Goal: Information Seeking & Learning: Understand process/instructions

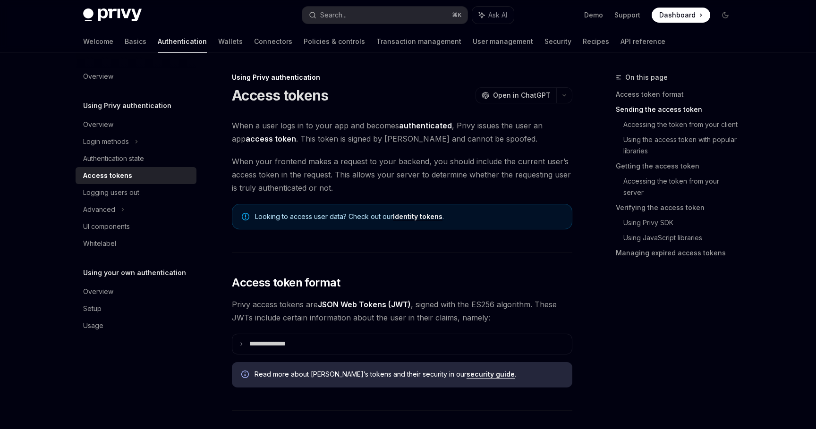
scroll to position [380, 0]
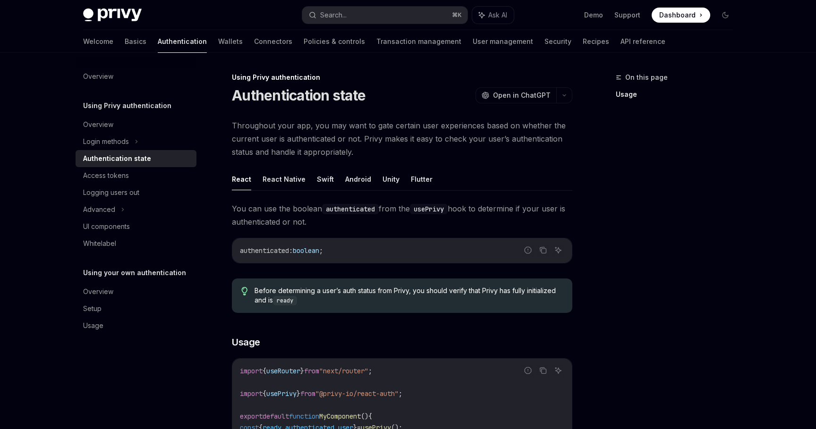
click at [210, 260] on div "Overview Using Privy authentication Overview Login methods Authentication state…" at bounding box center [144, 241] width 136 height 376
click at [254, 41] on link "Connectors" at bounding box center [273, 41] width 38 height 23
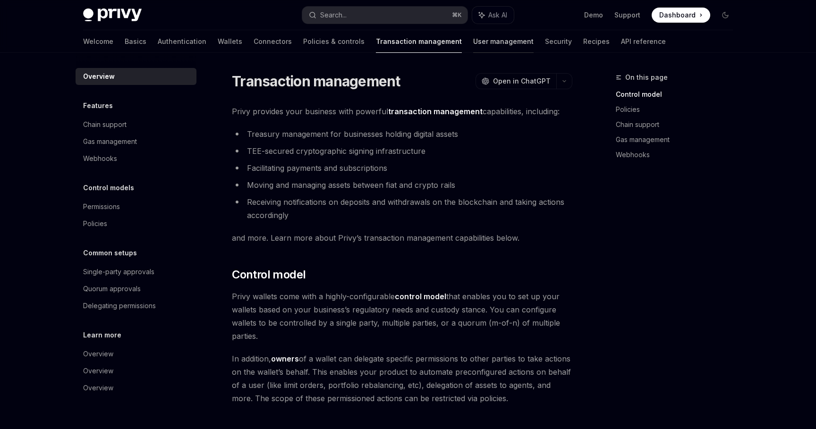
click at [473, 46] on link "User management" at bounding box center [503, 41] width 60 height 23
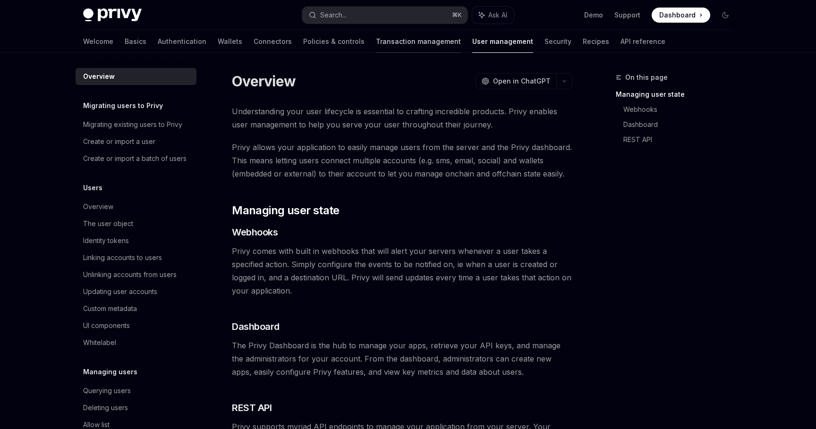
click at [387, 46] on link "Transaction management" at bounding box center [418, 41] width 85 height 23
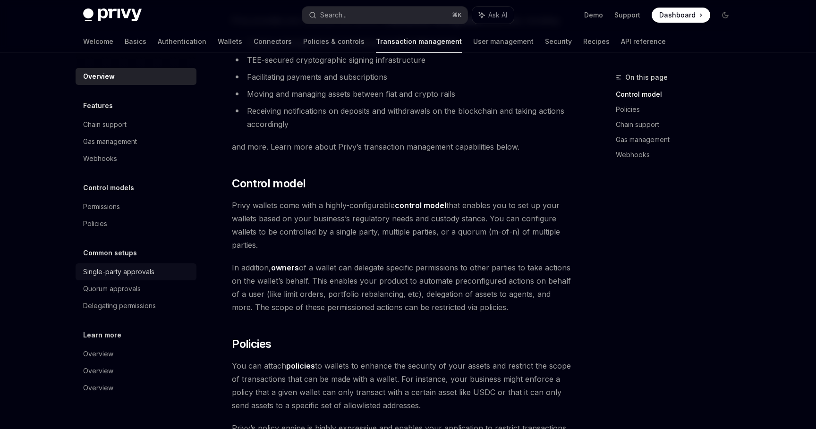
scroll to position [94, 0]
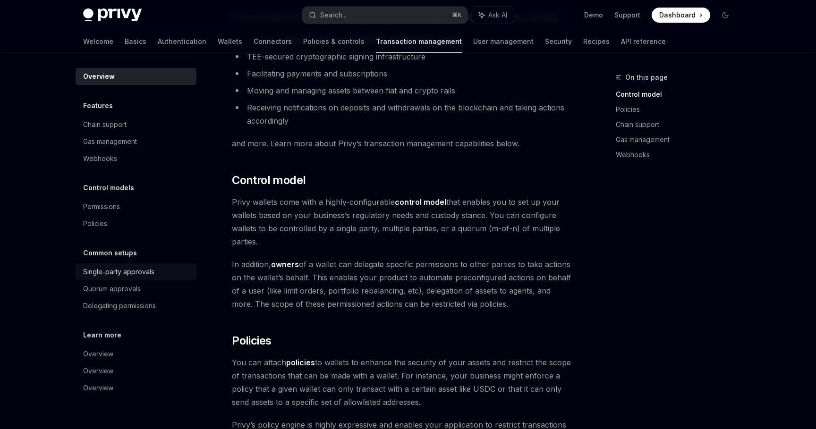
click at [131, 268] on div "Single-party approvals" at bounding box center [118, 271] width 71 height 11
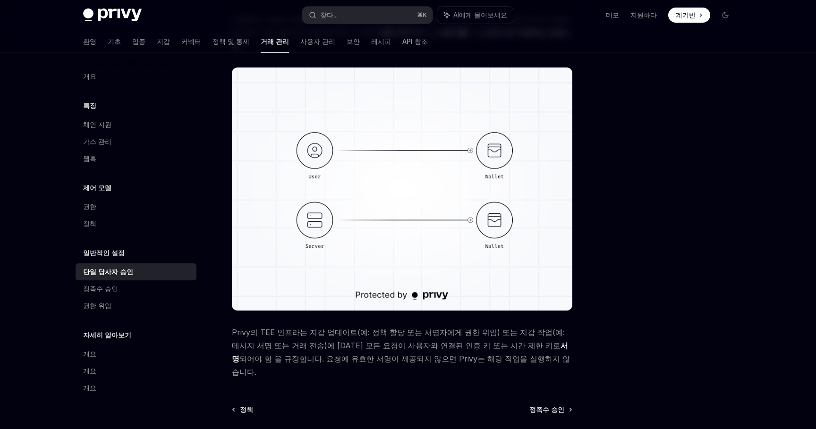
scroll to position [170, 0]
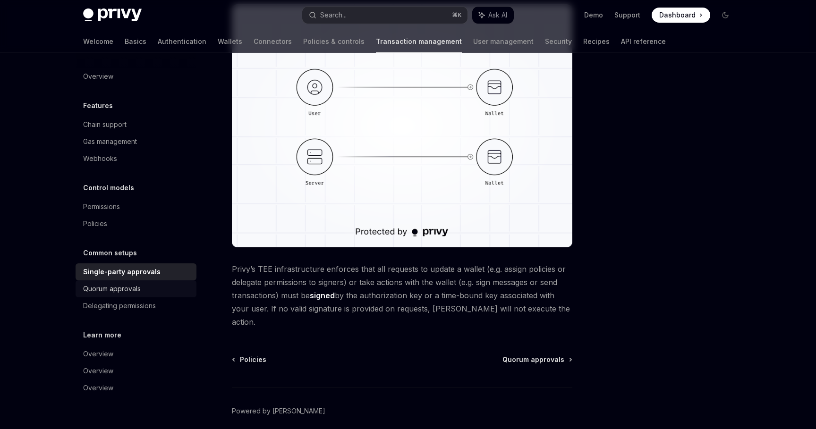
click at [183, 293] on div "Quorum approvals" at bounding box center [137, 288] width 108 height 11
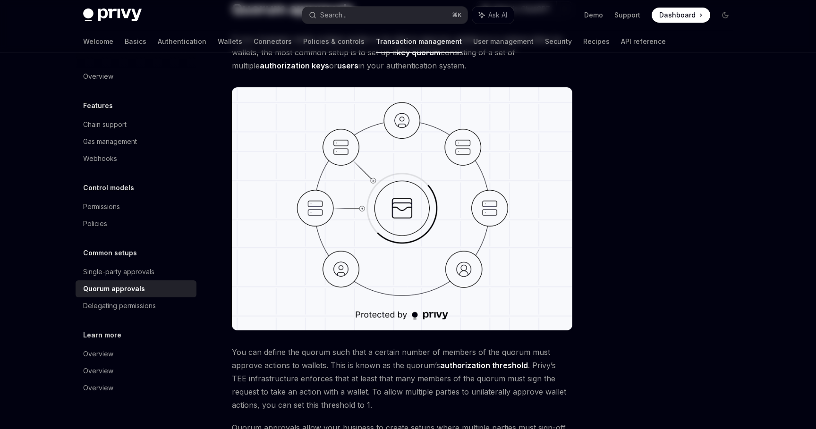
scroll to position [353, 0]
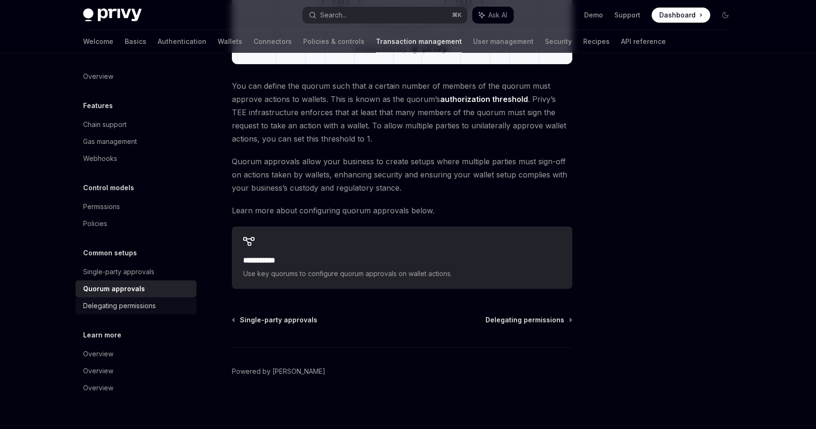
click at [168, 306] on div "Delegating permissions" at bounding box center [137, 305] width 108 height 11
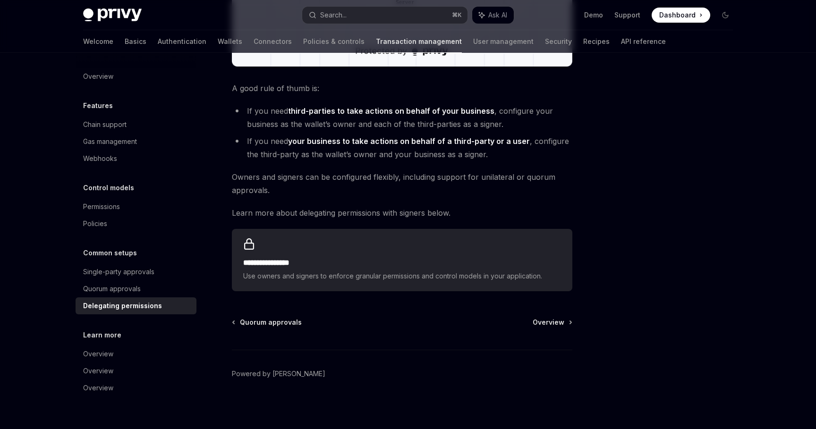
scroll to position [366, 0]
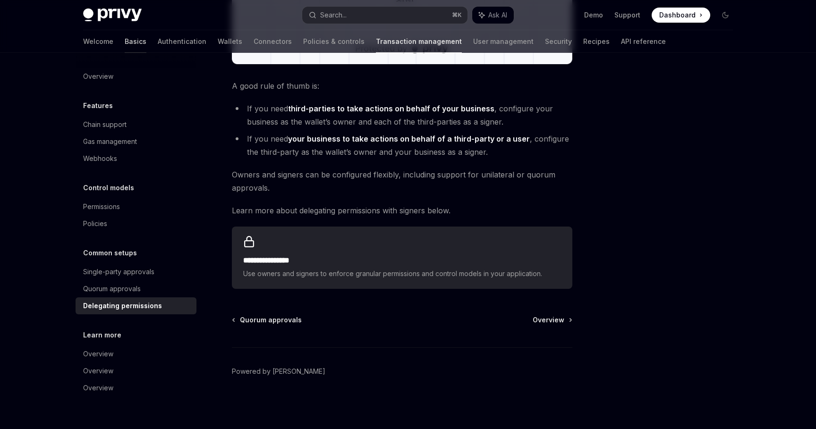
click at [125, 46] on link "Basics" at bounding box center [136, 41] width 22 height 23
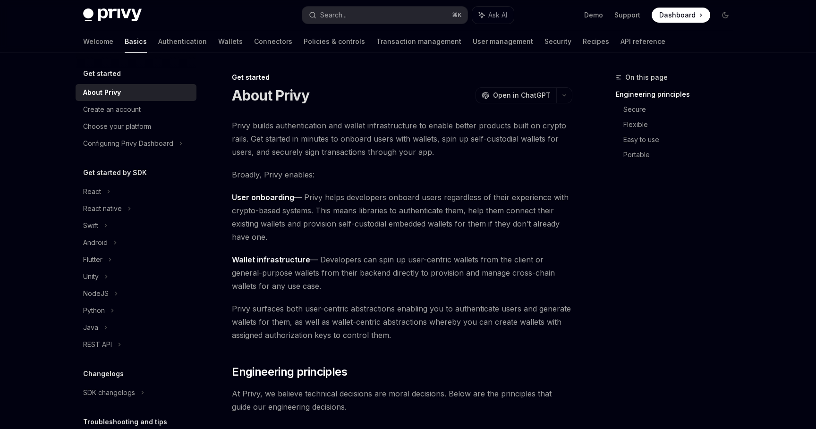
scroll to position [73, 0]
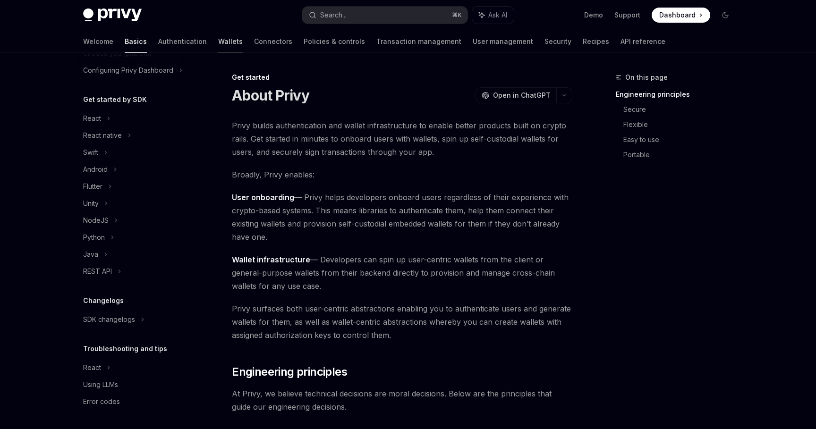
click at [218, 46] on link "Wallets" at bounding box center [230, 41] width 25 height 23
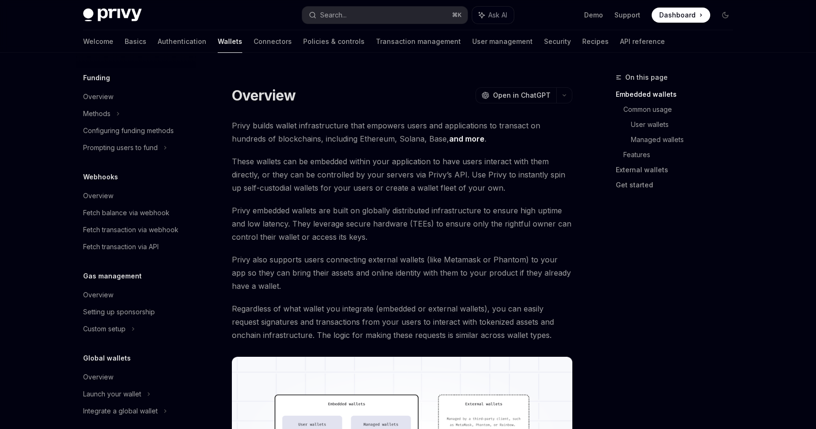
scroll to position [382, 0]
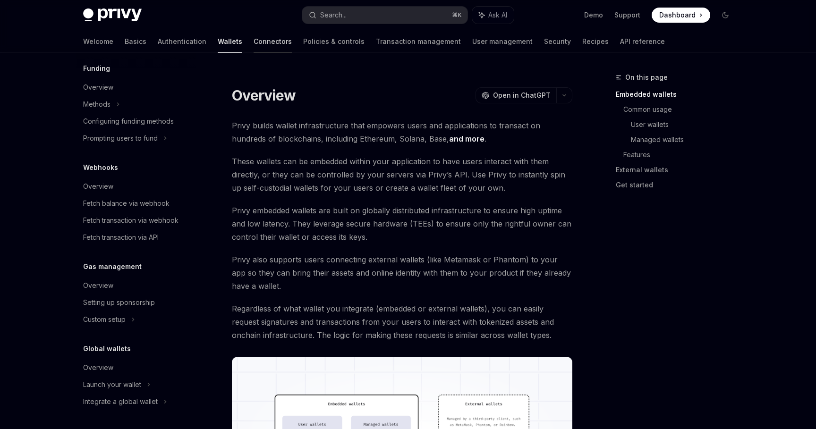
click at [254, 47] on link "Connectors" at bounding box center [273, 41] width 38 height 23
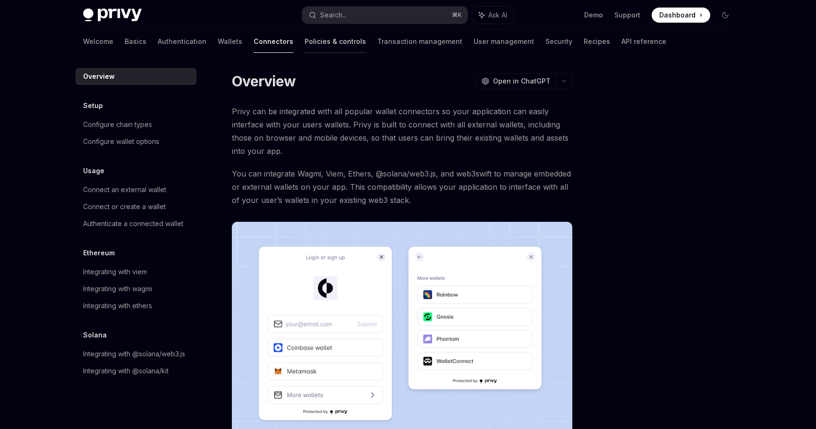
click at [305, 41] on link "Policies & controls" at bounding box center [335, 41] width 61 height 23
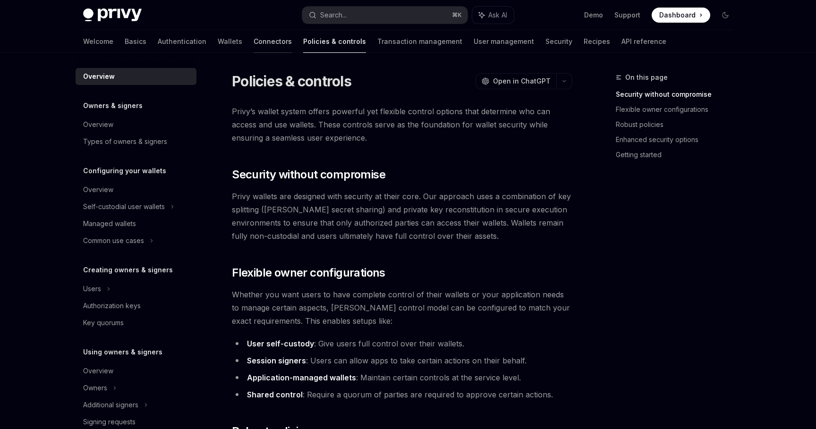
click at [254, 41] on link "Connectors" at bounding box center [273, 41] width 38 height 23
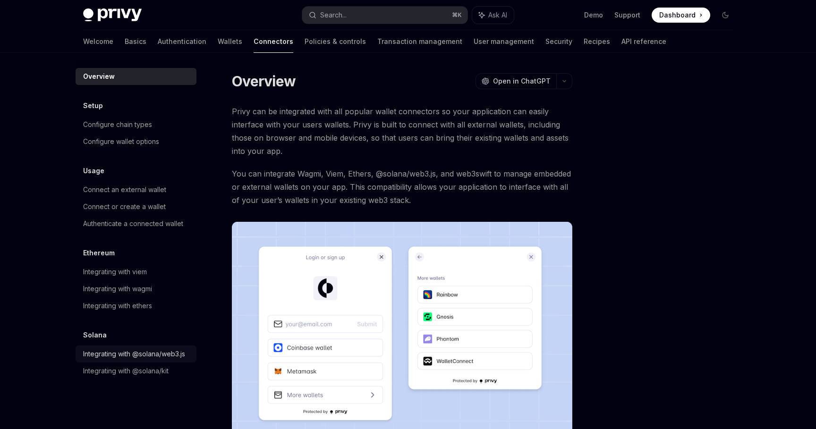
click at [174, 352] on div "Integrating with @solana/web3.js" at bounding box center [134, 354] width 102 height 11
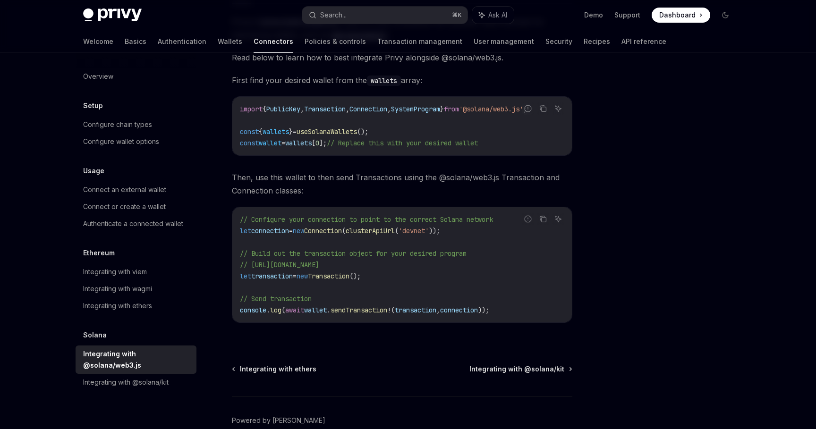
scroll to position [0, 16]
click at [453, 197] on span "Then, use this wallet to then send Transactions using the @solana/web3.js Trans…" at bounding box center [402, 184] width 341 height 26
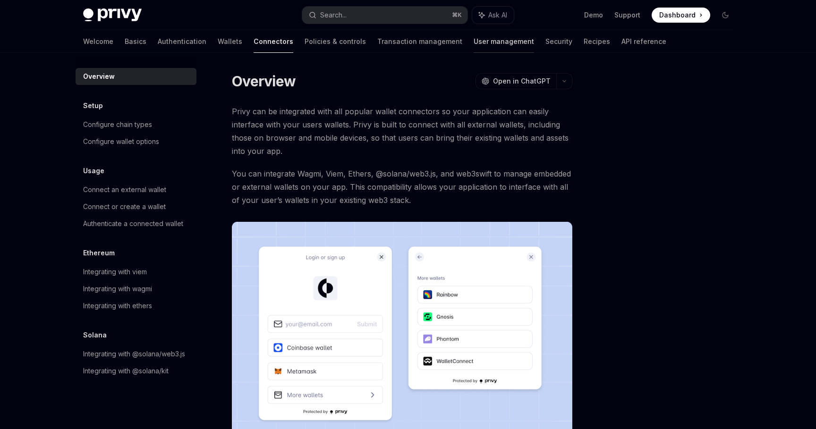
click at [474, 47] on link "User management" at bounding box center [504, 41] width 60 height 23
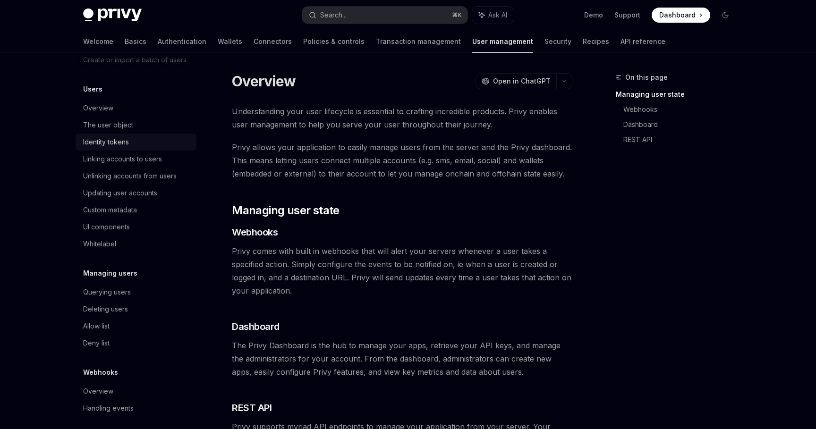
scroll to position [105, 0]
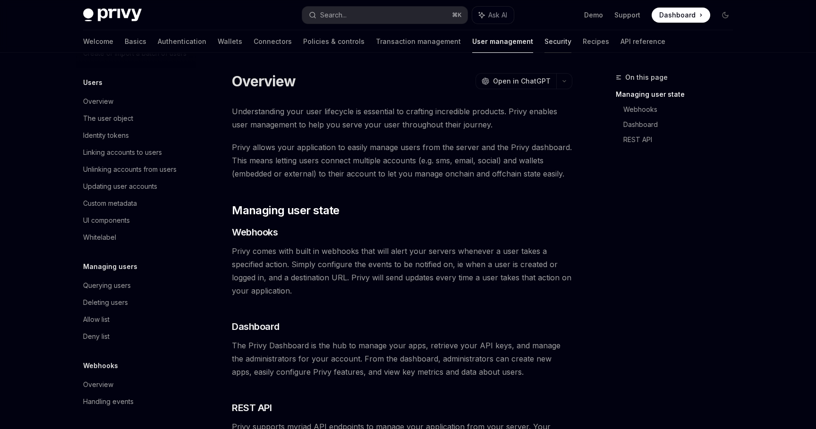
click at [545, 47] on link "Security" at bounding box center [558, 41] width 27 height 23
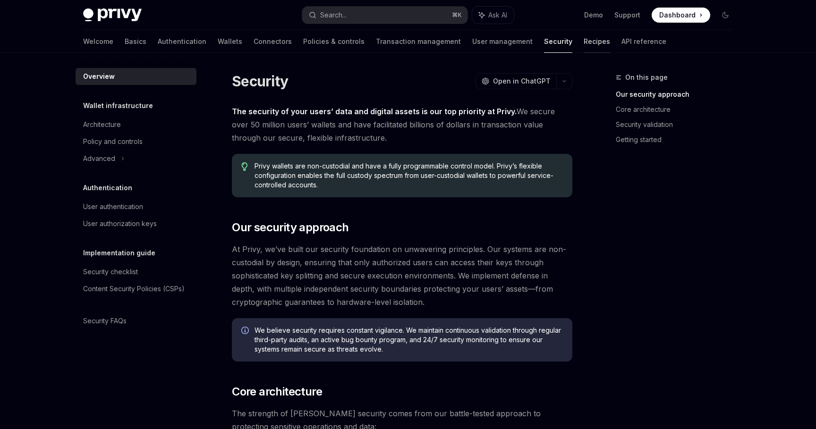
click at [584, 44] on link "Recipes" at bounding box center [597, 41] width 26 height 23
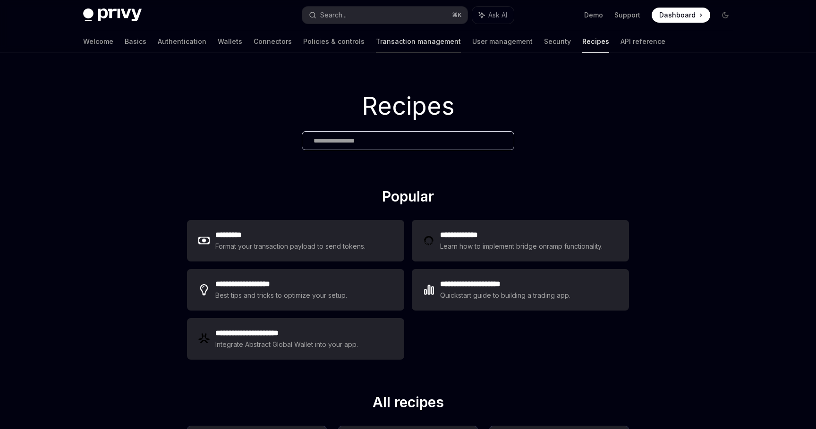
click at [388, 43] on link "Transaction management" at bounding box center [418, 41] width 85 height 23
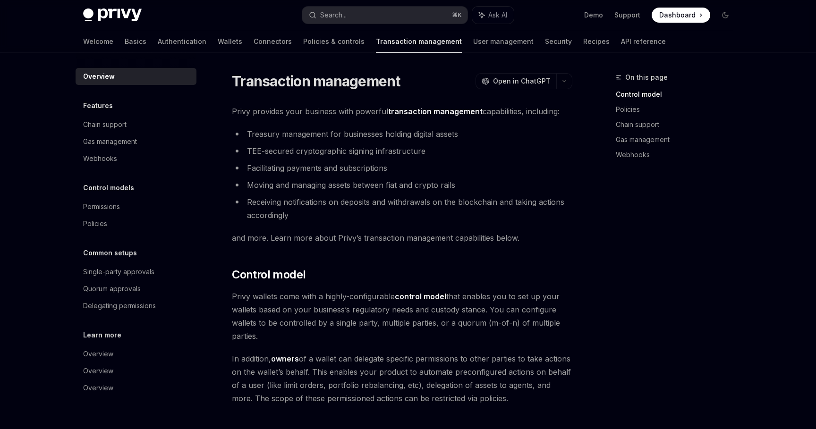
click at [254, 50] on link "Connectors" at bounding box center [273, 41] width 38 height 23
type textarea "*"
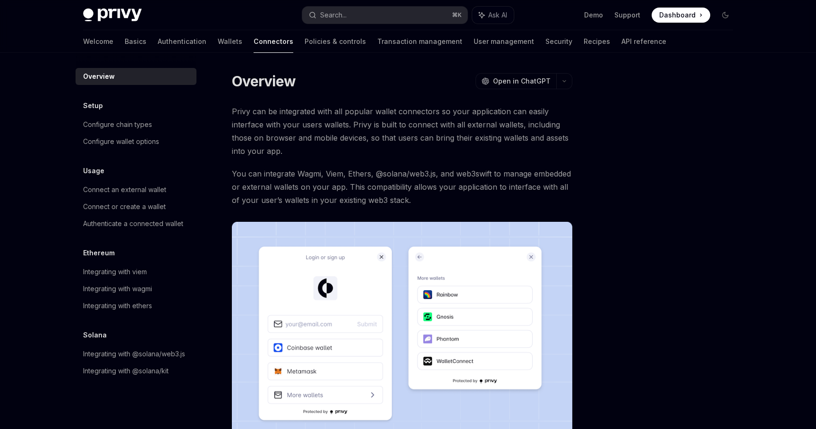
click at [286, 101] on div "Overview OpenAI Open in ChatGPT OpenAI Open in ChatGPT Privy can be integrated …" at bounding box center [313, 339] width 521 height 534
click at [373, 17] on button "Search... ⌘ K" at bounding box center [384, 15] width 165 height 17
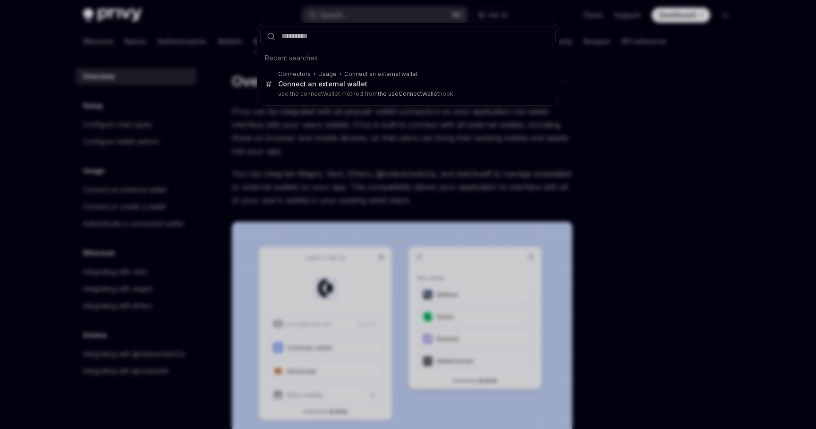
type input "*******"
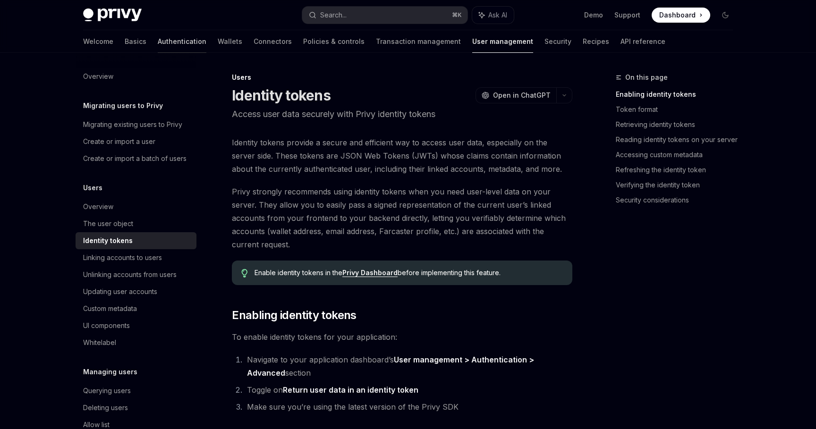
click at [158, 41] on link "Authentication" at bounding box center [182, 41] width 49 height 23
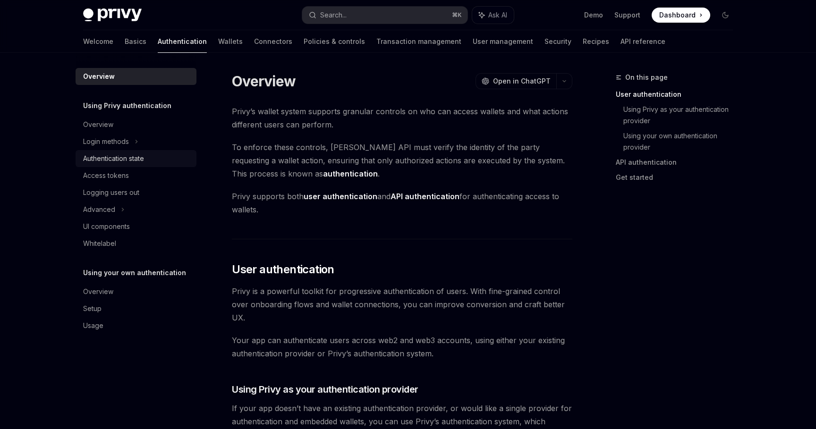
click at [133, 157] on div "Authentication state" at bounding box center [113, 158] width 61 height 11
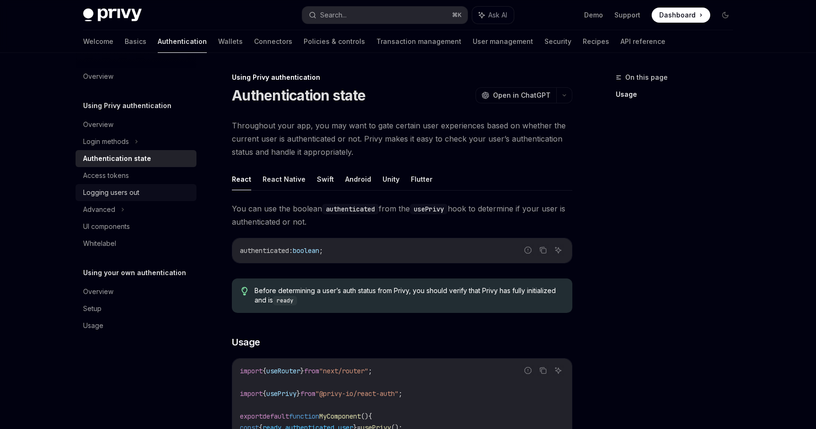
click at [147, 190] on div "Logging users out" at bounding box center [137, 192] width 108 height 11
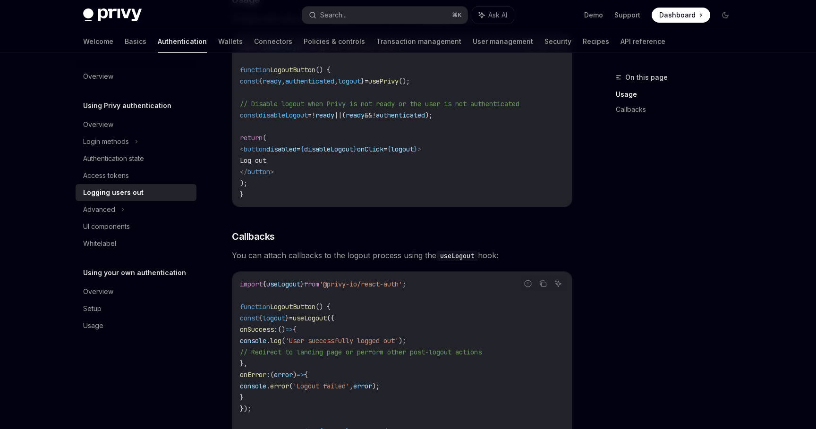
scroll to position [263, 0]
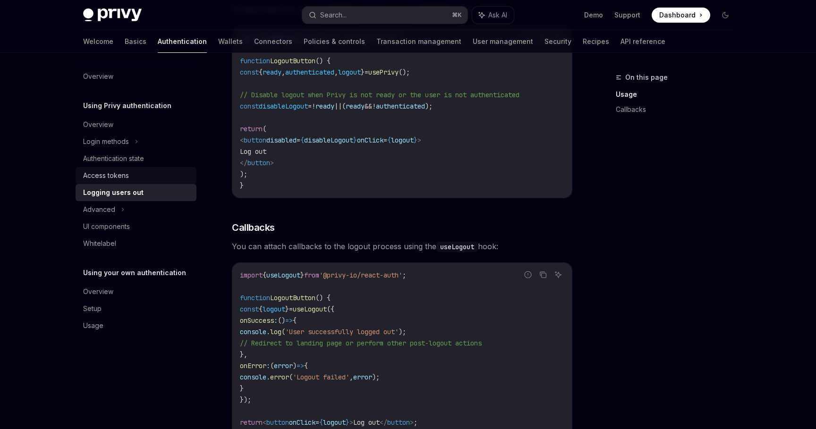
click at [120, 180] on div "Access tokens" at bounding box center [106, 175] width 46 height 11
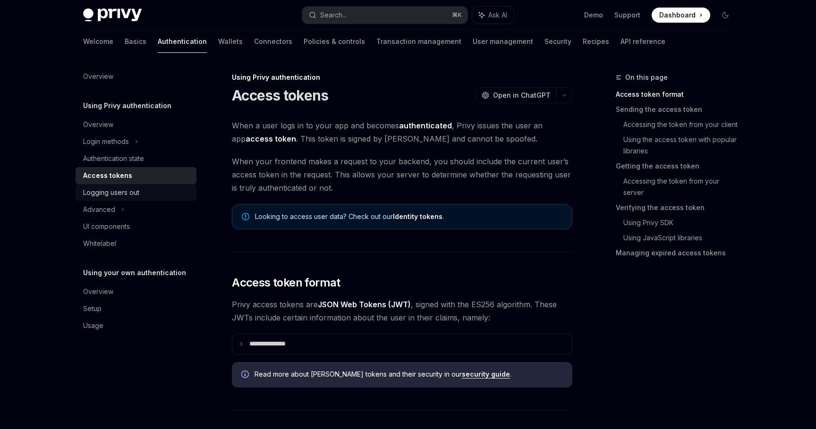
click at [140, 194] on div "Logging users out" at bounding box center [137, 192] width 108 height 11
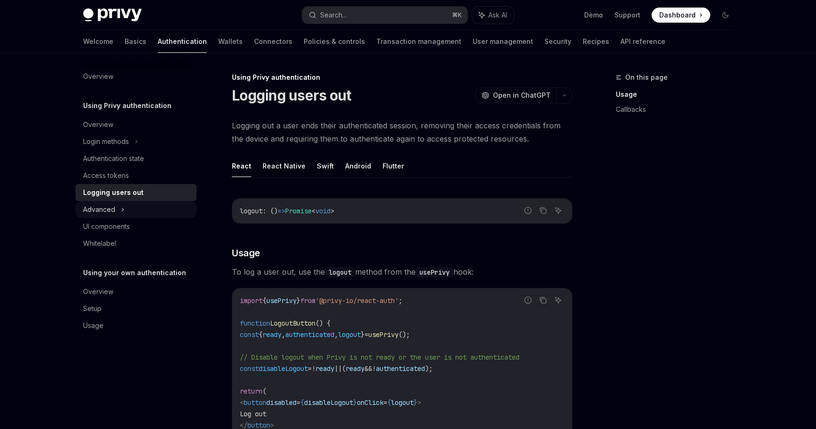
click at [139, 209] on div "Advanced" at bounding box center [136, 209] width 121 height 17
click at [128, 203] on div "Advanced" at bounding box center [136, 209] width 121 height 17
click at [123, 158] on div "Authentication state" at bounding box center [113, 158] width 61 height 11
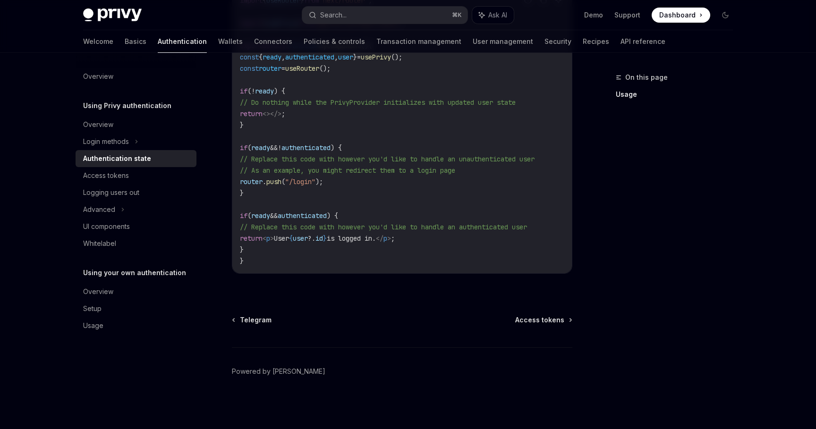
scroll to position [374, 0]
click at [182, 175] on div "Access tokens" at bounding box center [137, 175] width 108 height 11
type textarea "*"
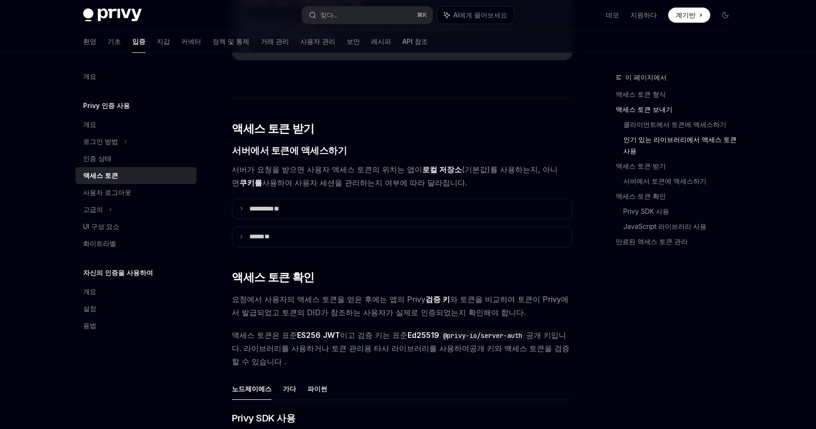
scroll to position [1137, 0]
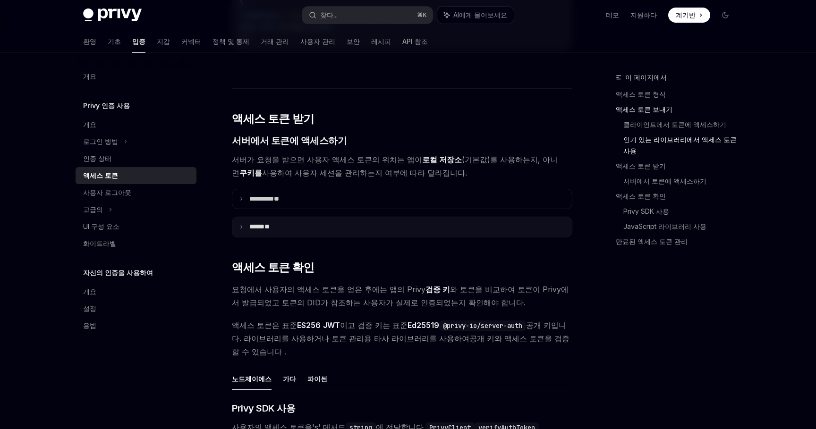
click at [366, 217] on summary "***** **" at bounding box center [402, 227] width 340 height 20
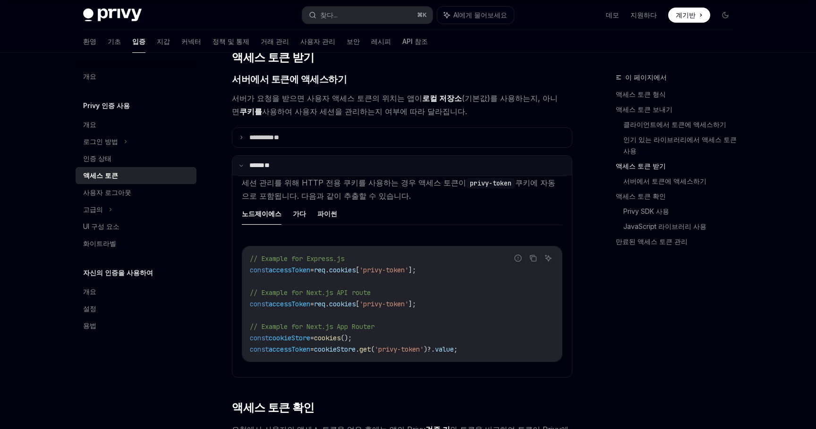
scroll to position [1200, 0]
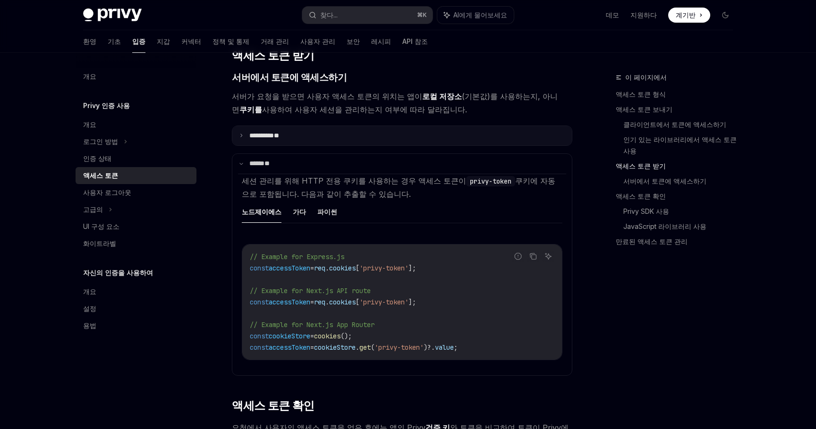
click at [315, 126] on summary "********* **" at bounding box center [402, 136] width 340 height 20
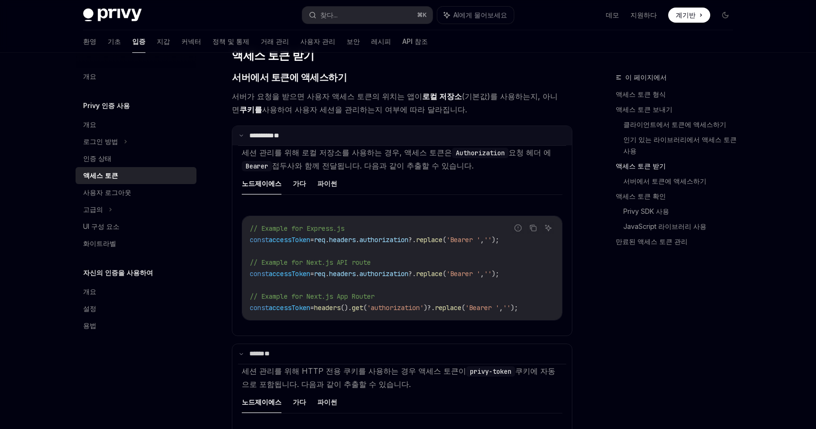
click at [315, 126] on summary "********* **" at bounding box center [402, 136] width 340 height 20
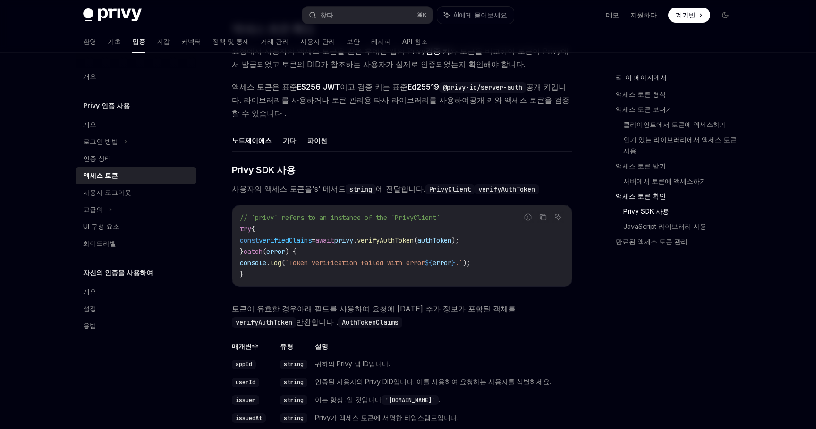
scroll to position [1581, 0]
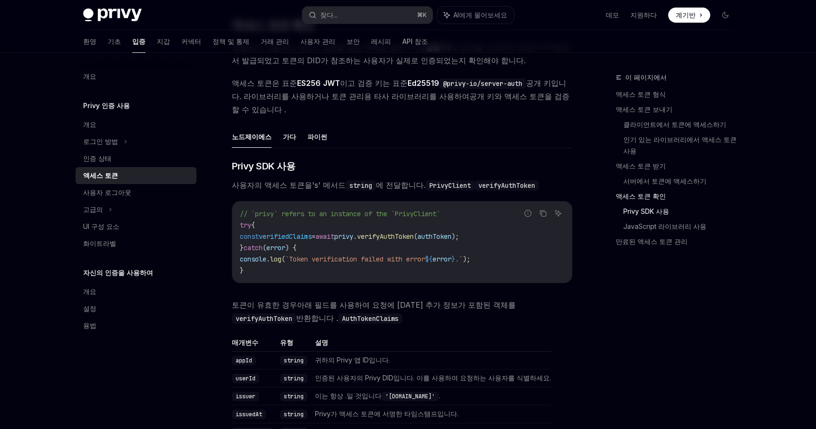
click at [406, 232] on span "verifyAuthToken" at bounding box center [385, 236] width 57 height 9
copy span "verifyAuthToken"
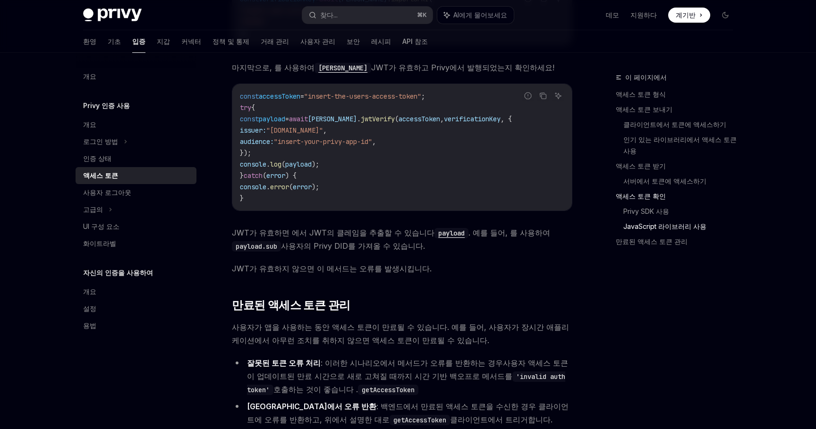
scroll to position [2427, 0]
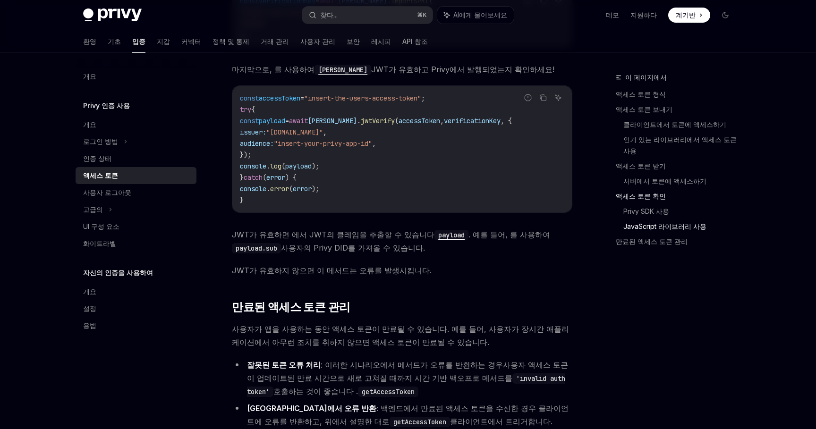
click at [301, 230] on font "JWT가 유효하면 에서 JWT의 클레임을 추출할 수 있습니다" at bounding box center [333, 234] width 203 height 9
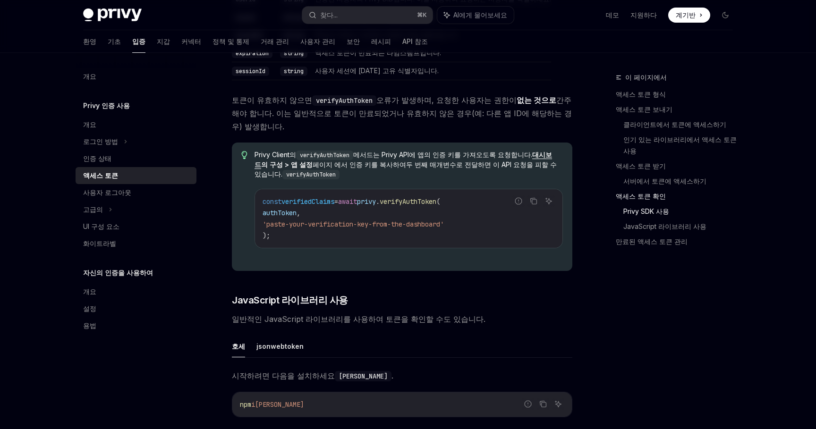
scroll to position [1957, 0]
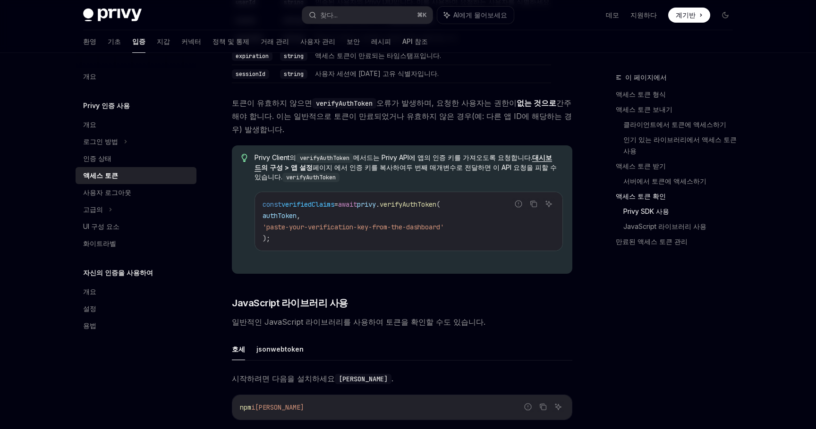
click at [393, 163] on font "두 번째 매개변수로 전달하면 이 API 요청을 피할 수 있습니다" at bounding box center [406, 171] width 302 height 17
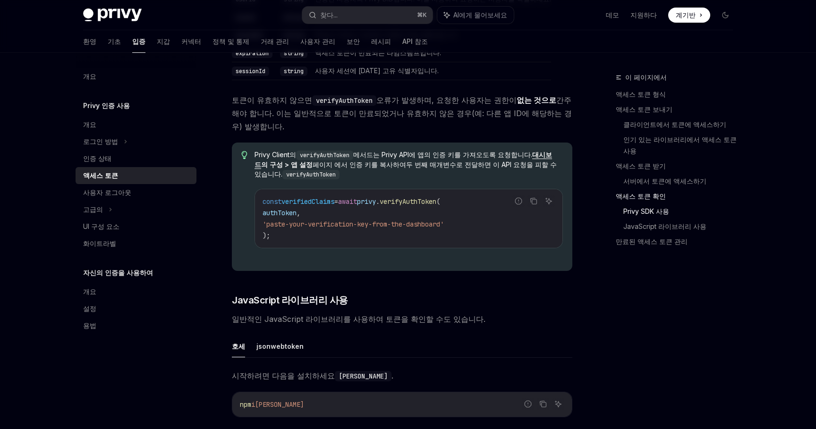
scroll to position [1961, 0]
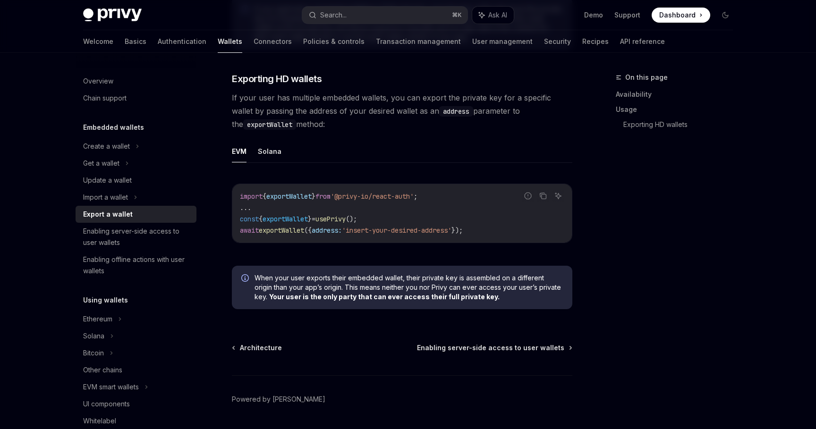
scroll to position [926, 0]
